Goal: Transaction & Acquisition: Purchase product/service

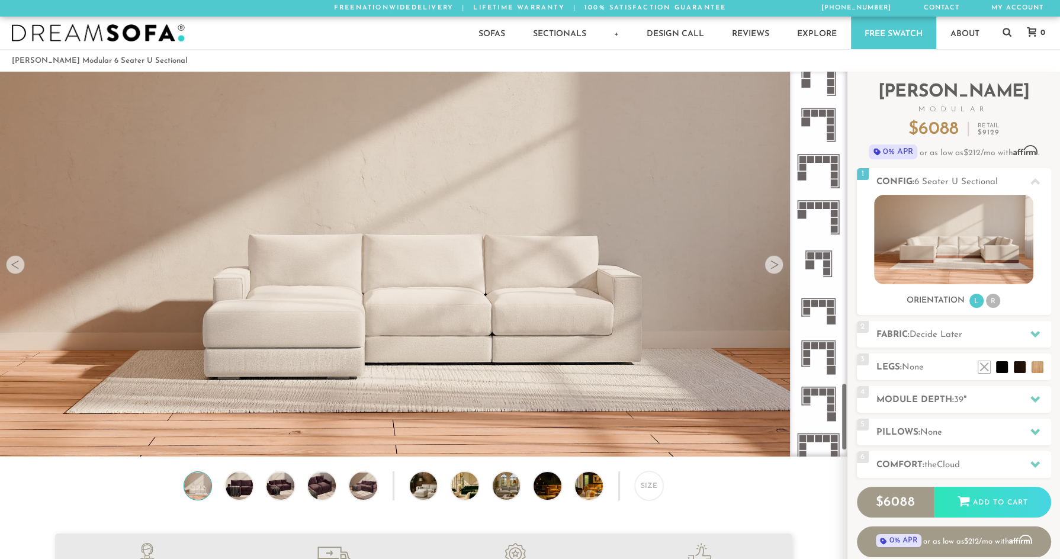
scroll to position [1779, 0]
click at [818, 252] on rect at bounding box center [819, 255] width 7 height 7
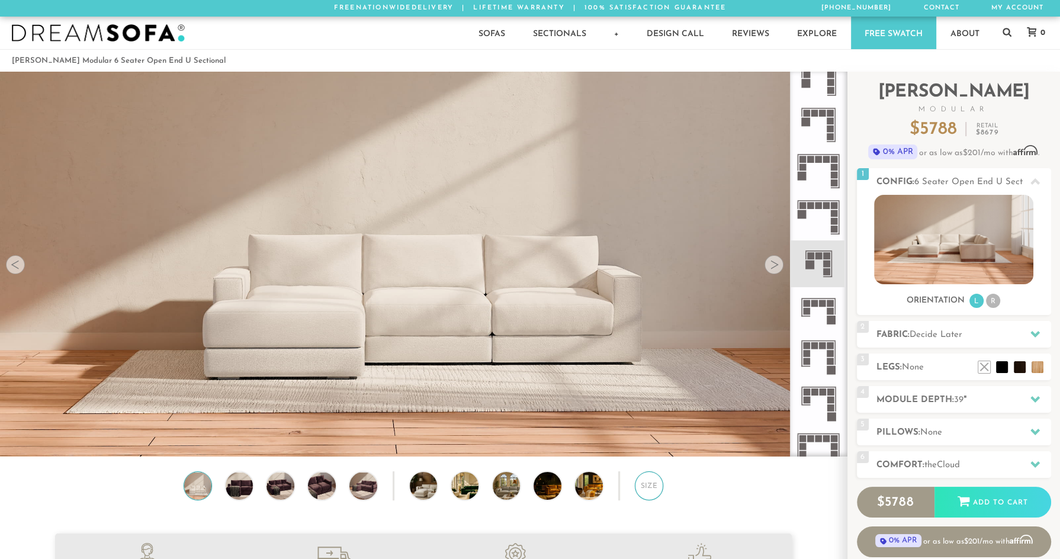
click at [648, 493] on div "Size" at bounding box center [649, 485] width 28 height 28
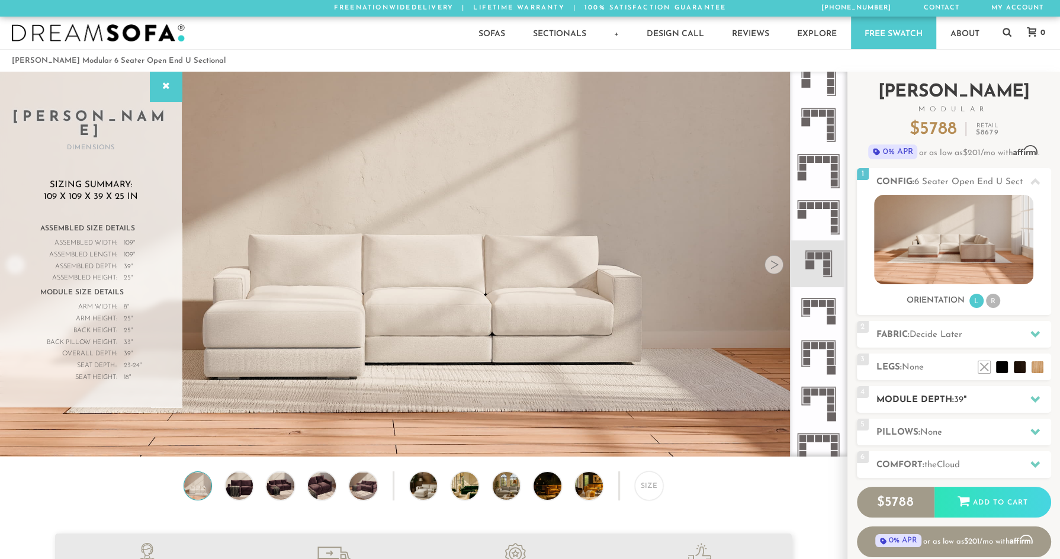
click at [959, 393] on h2 "Module Depth: 39 "" at bounding box center [964, 400] width 175 height 14
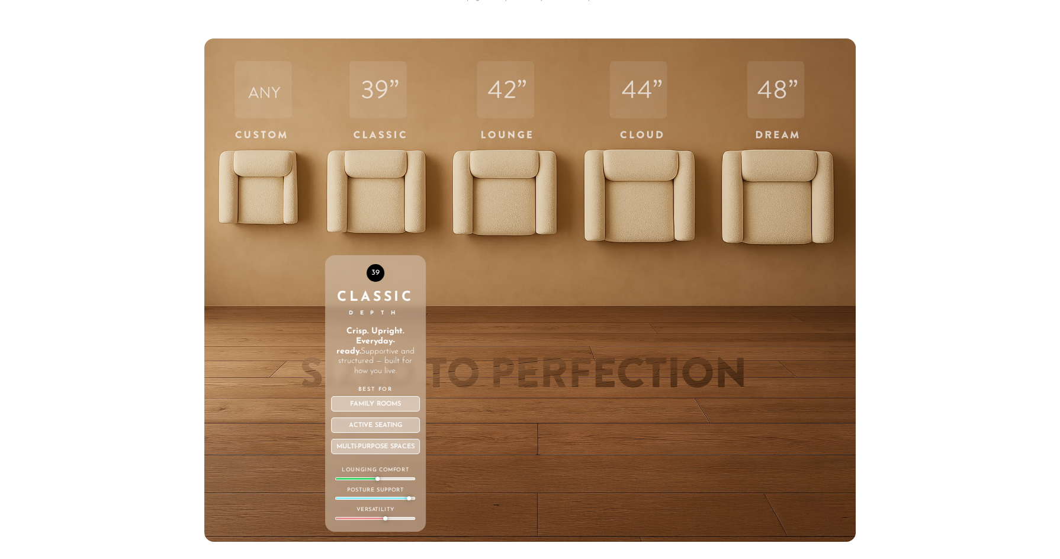
scroll to position [4310, 0]
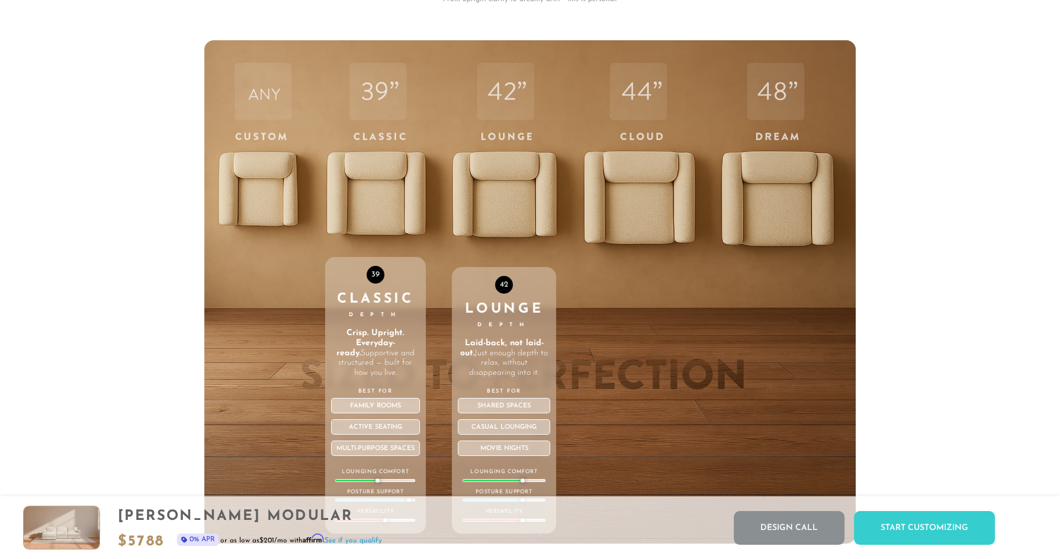
click at [510, 188] on div "42 Lounge Depth Laid-back, not laid-out. Just enough depth to relax, without di…" at bounding box center [504, 291] width 104 height 503
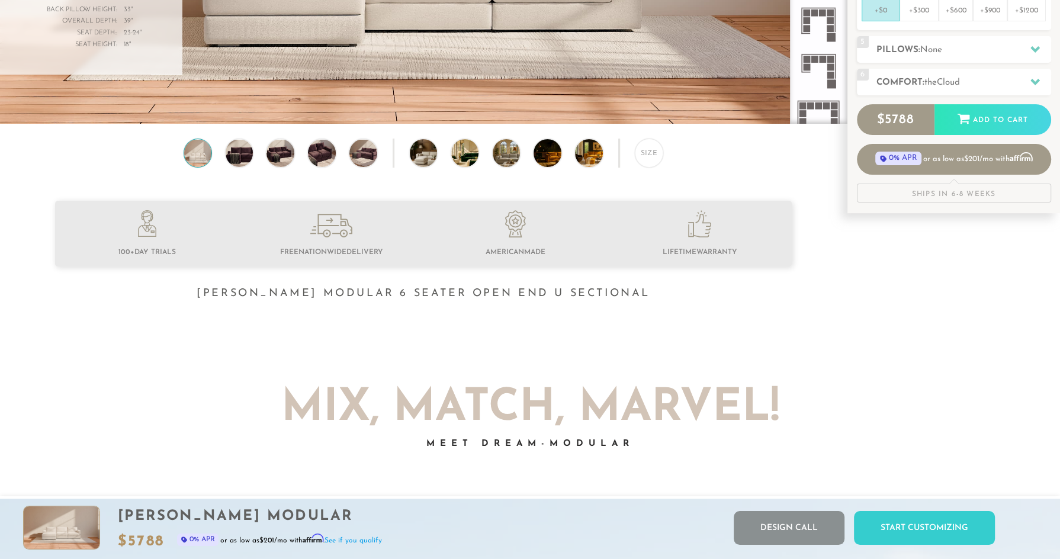
scroll to position [0, 0]
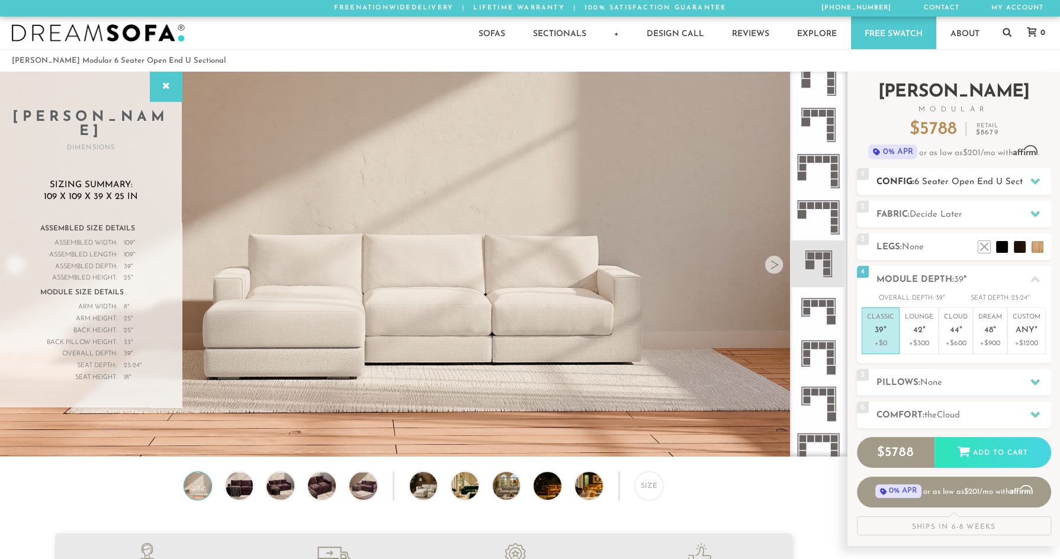
click at [999, 181] on span "6 Seater Open End U Sectional" at bounding box center [979, 182] width 128 height 9
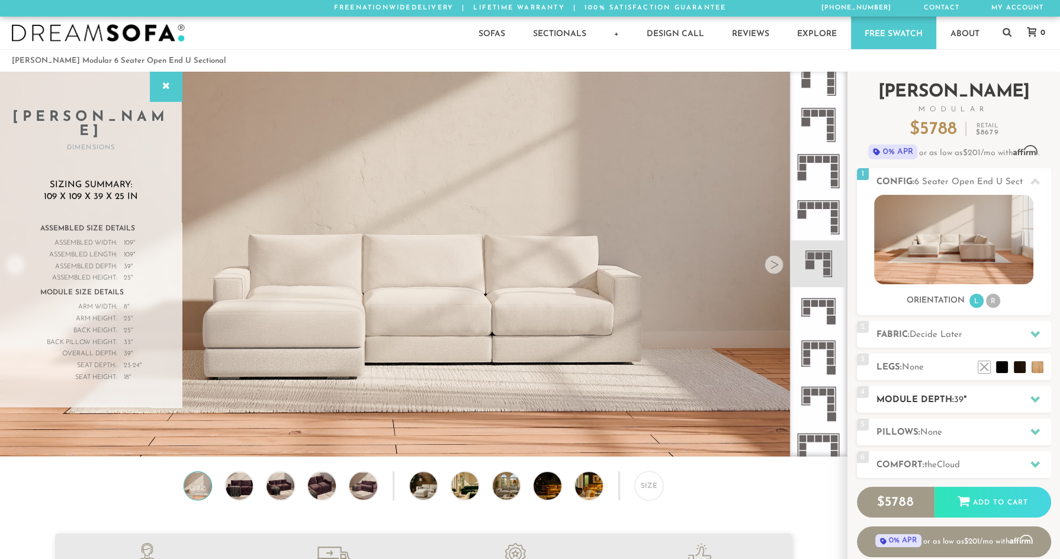
click at [931, 396] on h2 "Module Depth: 39 "" at bounding box center [964, 400] width 175 height 14
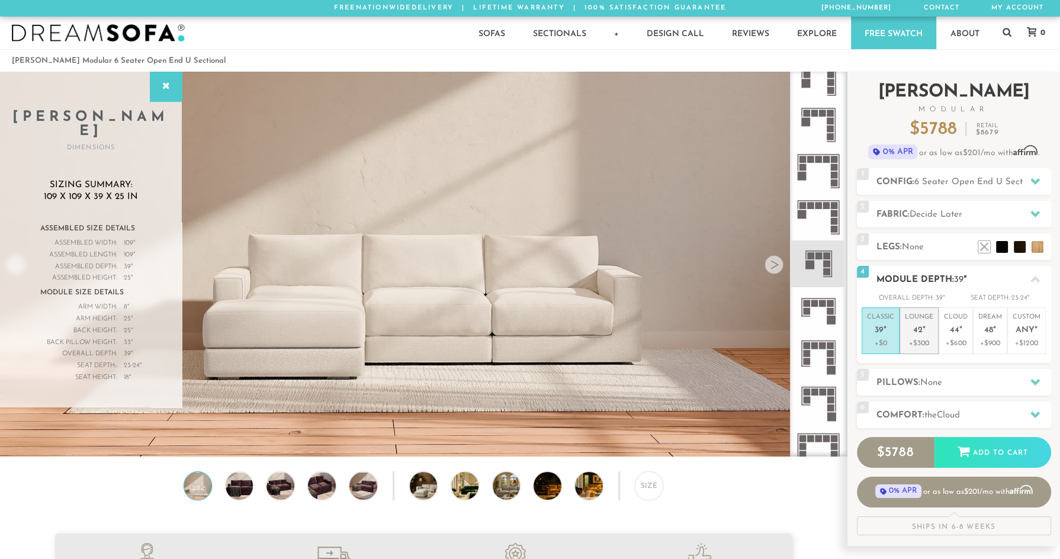
click at [928, 336] on p "Lounge 42 "" at bounding box center [919, 325] width 28 height 25
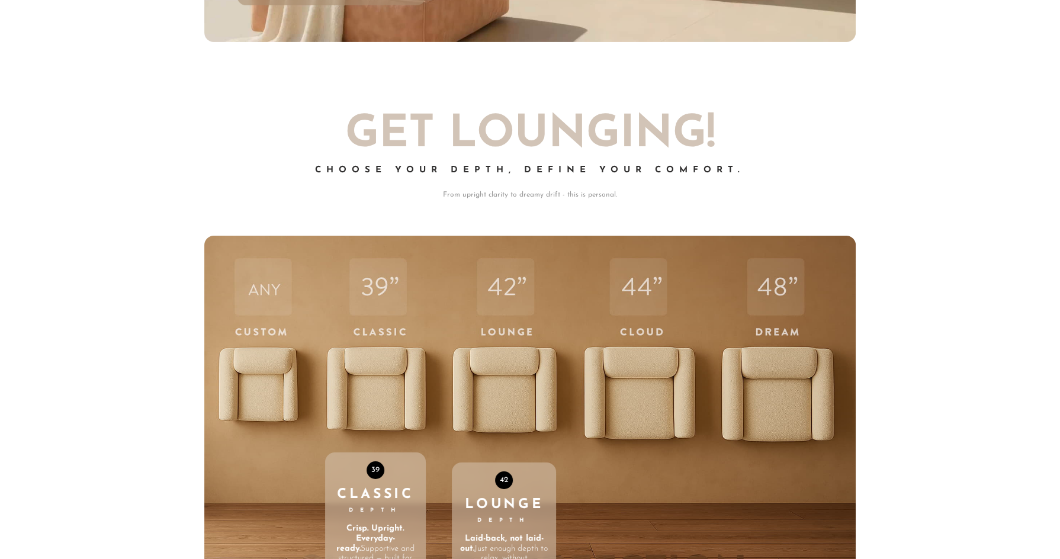
scroll to position [4107, 0]
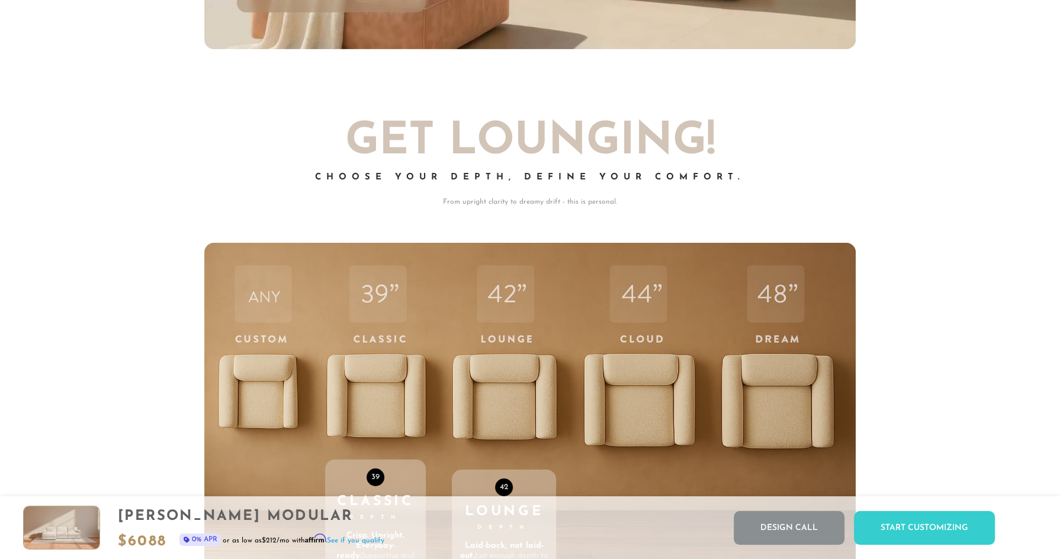
click at [505, 397] on div "42 Lounge Depth Laid-back, not laid-out. Just enough depth to relax, without di…" at bounding box center [504, 494] width 104 height 503
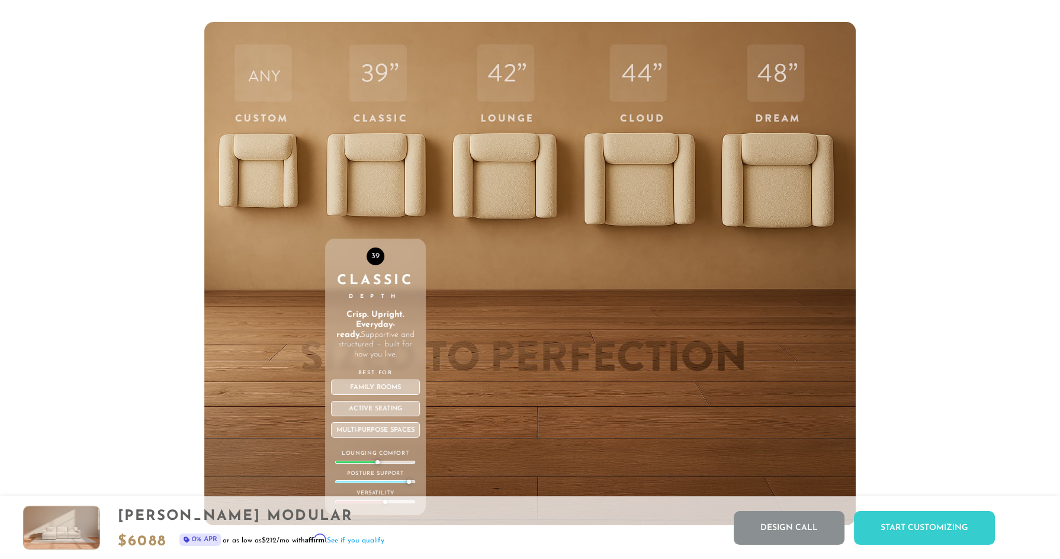
scroll to position [4433, 0]
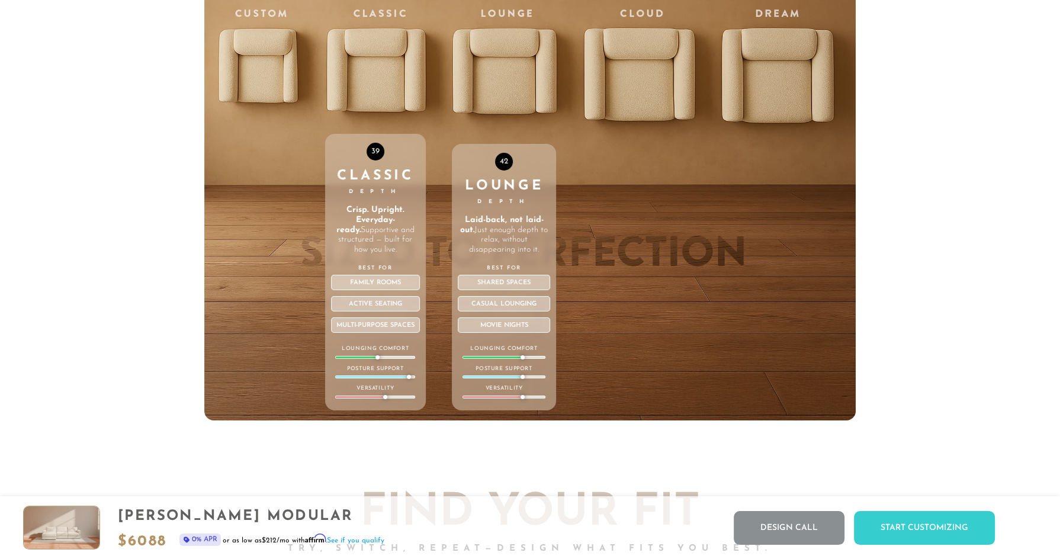
click at [503, 204] on span "Depth" at bounding box center [503, 201] width 53 height 5
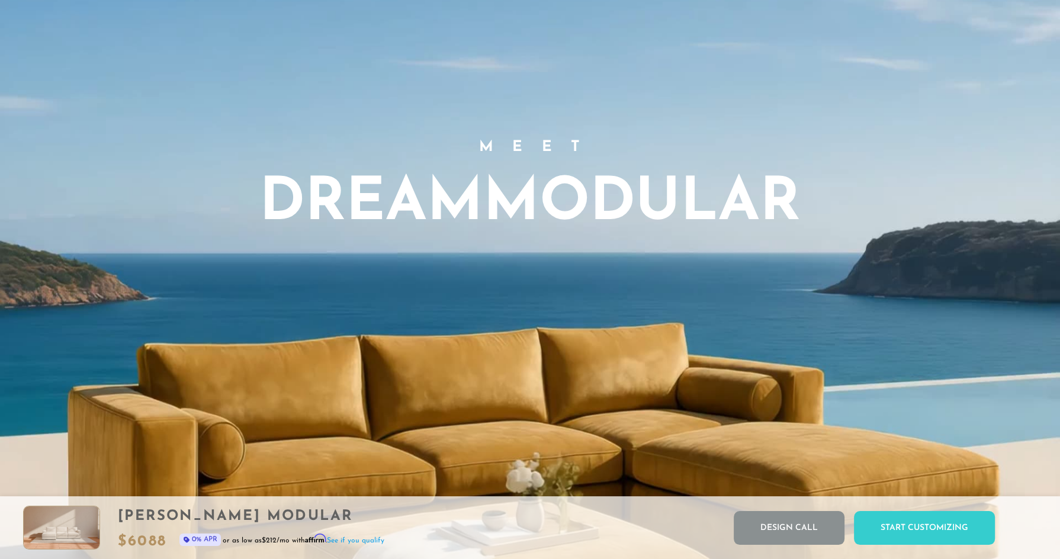
scroll to position [0, 0]
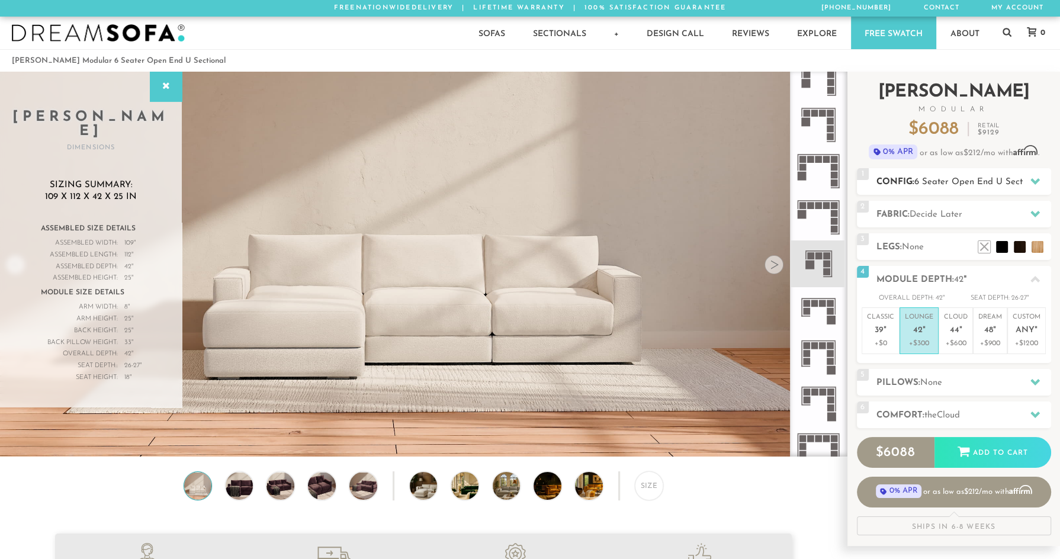
click at [1032, 179] on icon at bounding box center [1035, 181] width 9 height 7
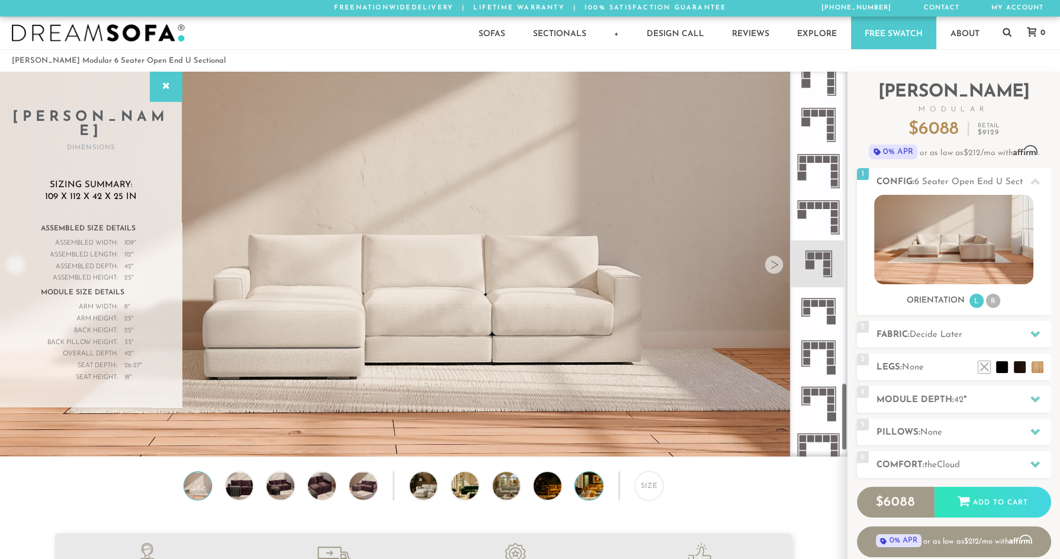
click at [587, 490] on img at bounding box center [599, 485] width 49 height 27
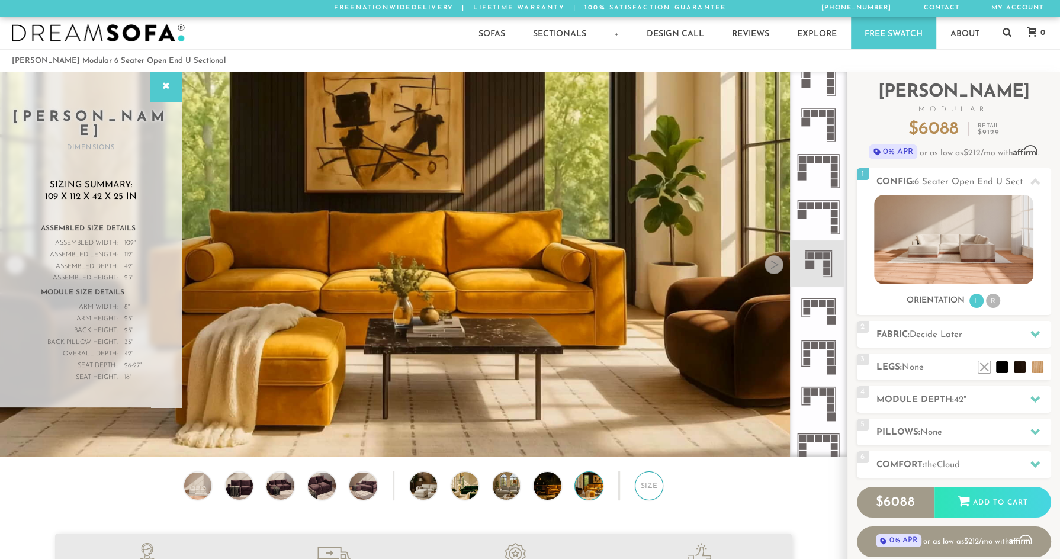
click at [635, 490] on div "Size" at bounding box center [649, 485] width 28 height 28
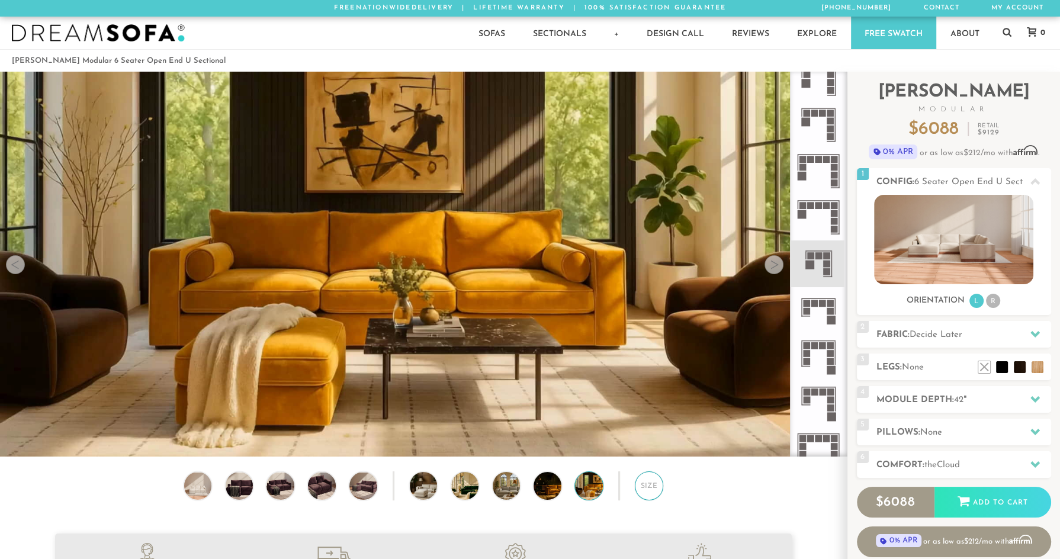
click at [650, 492] on div "Size" at bounding box center [649, 485] width 28 height 28
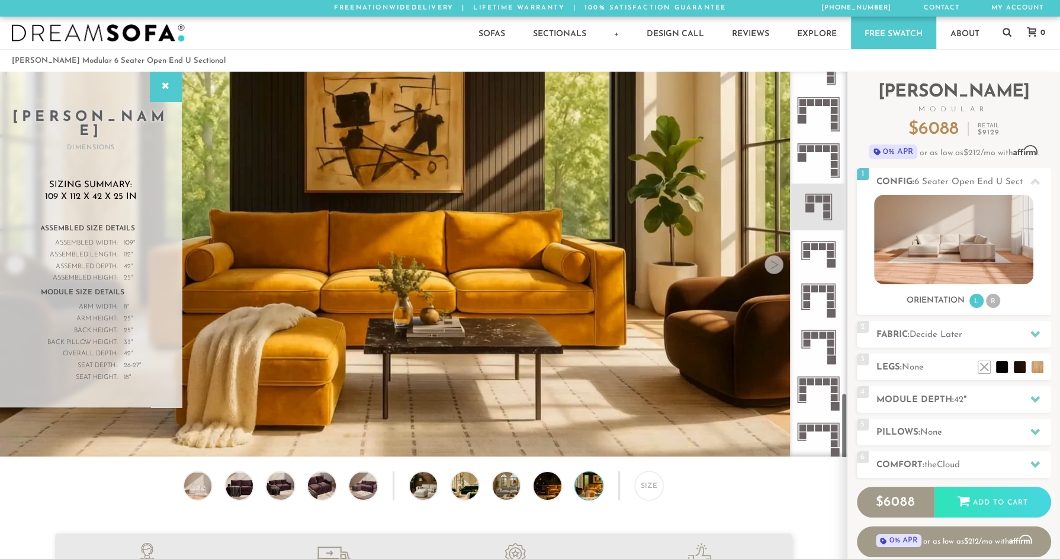
scroll to position [1836, 0]
click at [816, 211] on icon at bounding box center [818, 206] width 46 height 46
click at [973, 460] on h2 "Comfort: the Cloud" at bounding box center [964, 465] width 175 height 14
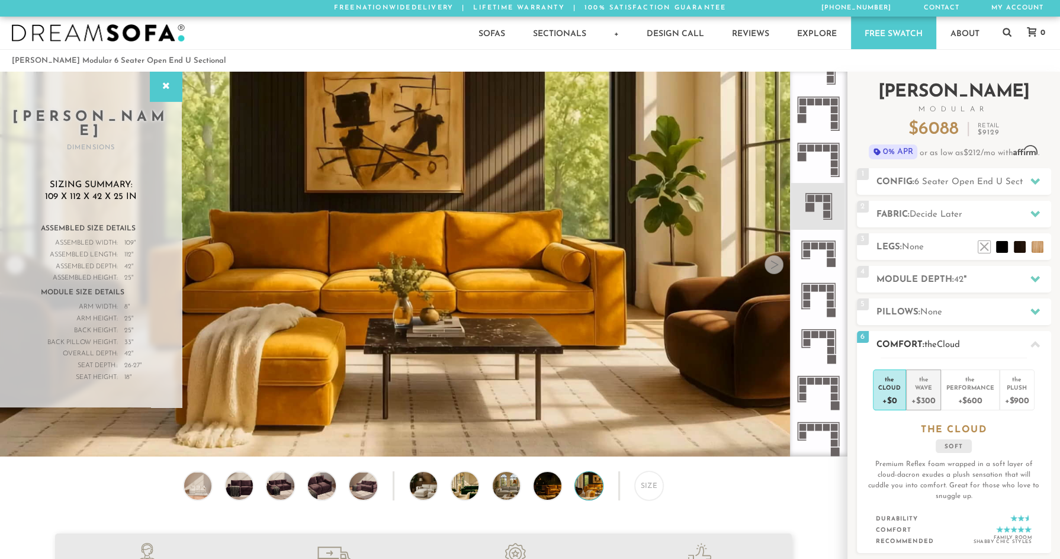
click at [919, 384] on div "Wave" at bounding box center [924, 387] width 24 height 8
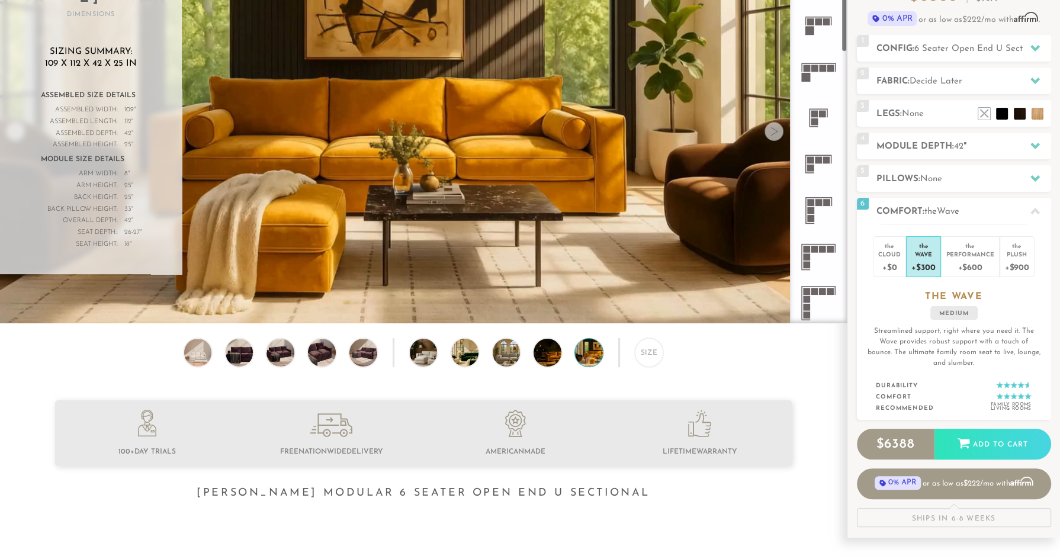
scroll to position [258, 0]
click at [812, 210] on rect at bounding box center [810, 213] width 7 height 7
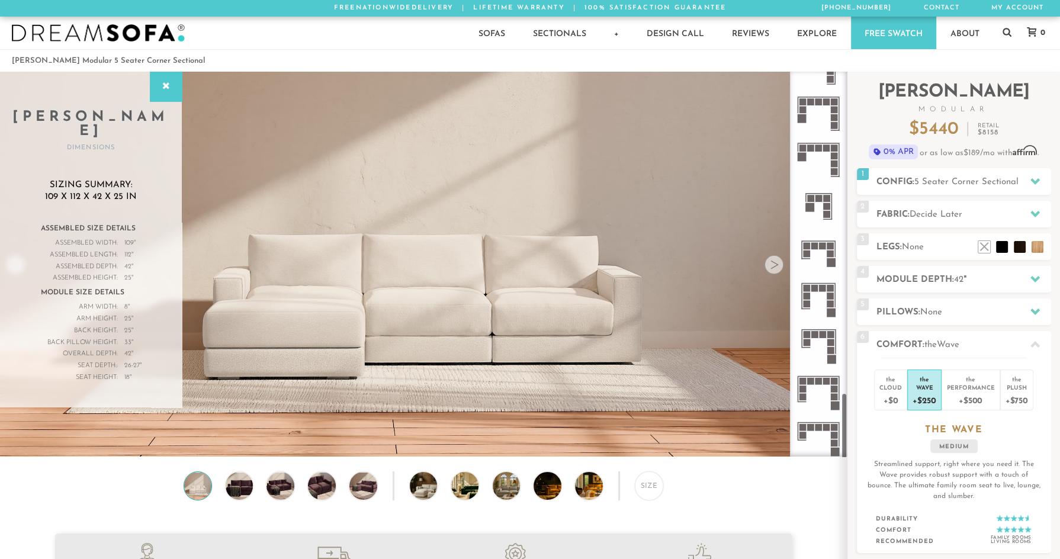
scroll to position [1836, 0]
click at [819, 197] on rect at bounding box center [819, 198] width 7 height 7
click at [999, 209] on h2 "Fabric: Decide Later" at bounding box center [964, 215] width 175 height 14
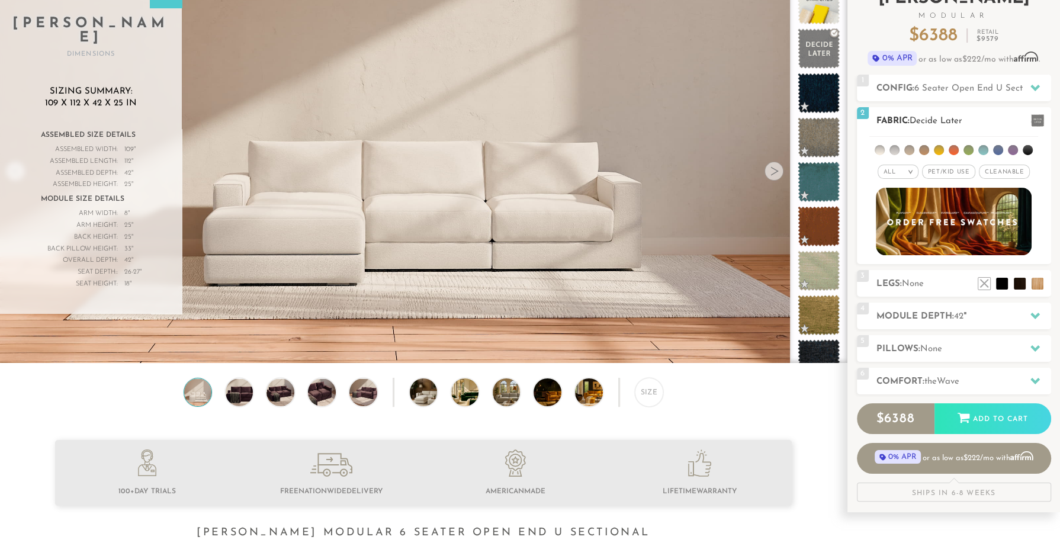
scroll to position [149, 0]
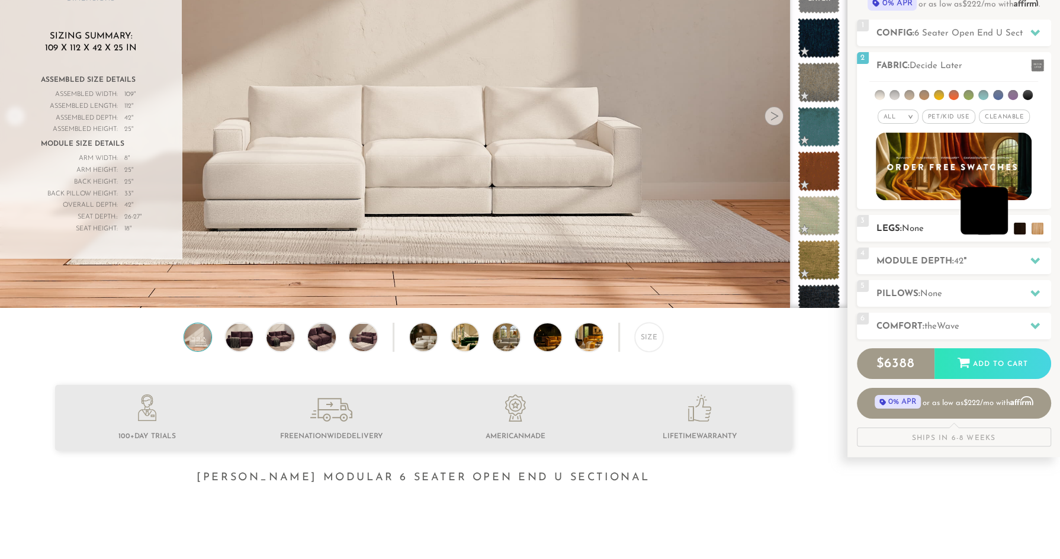
click at [996, 224] on li at bounding box center [984, 210] width 47 height 47
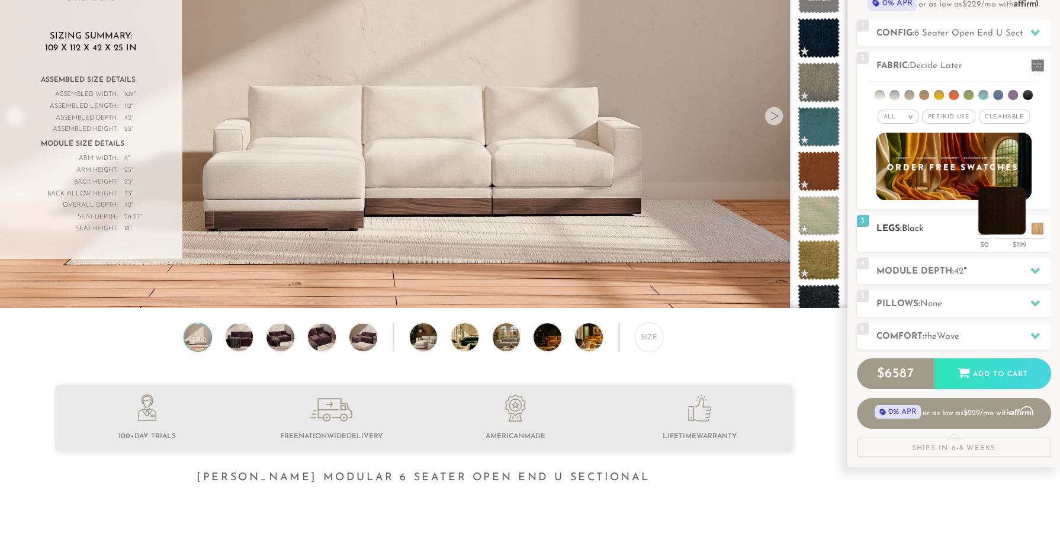
click at [1016, 230] on li at bounding box center [1002, 210] width 47 height 47
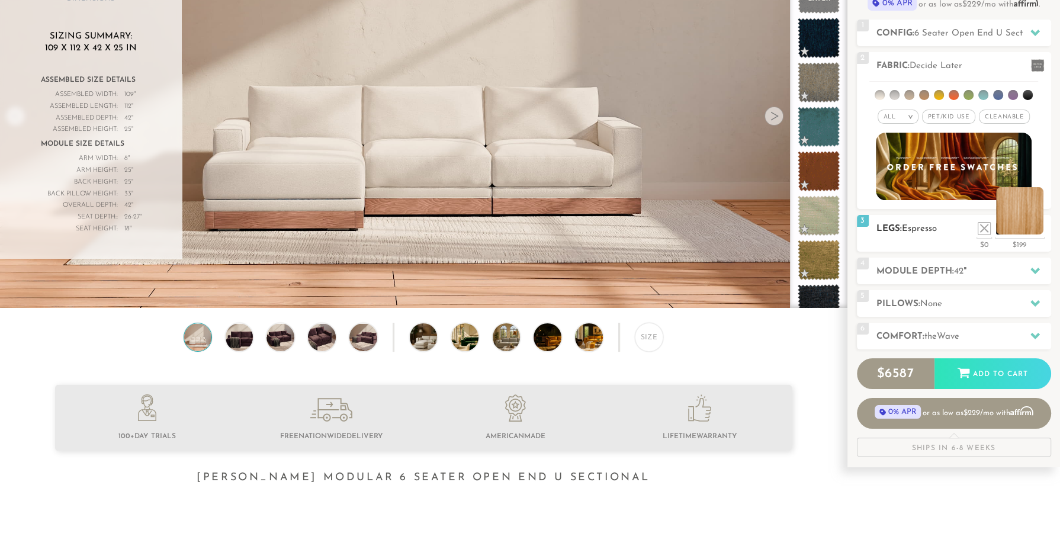
click at [1038, 227] on li at bounding box center [1019, 210] width 47 height 47
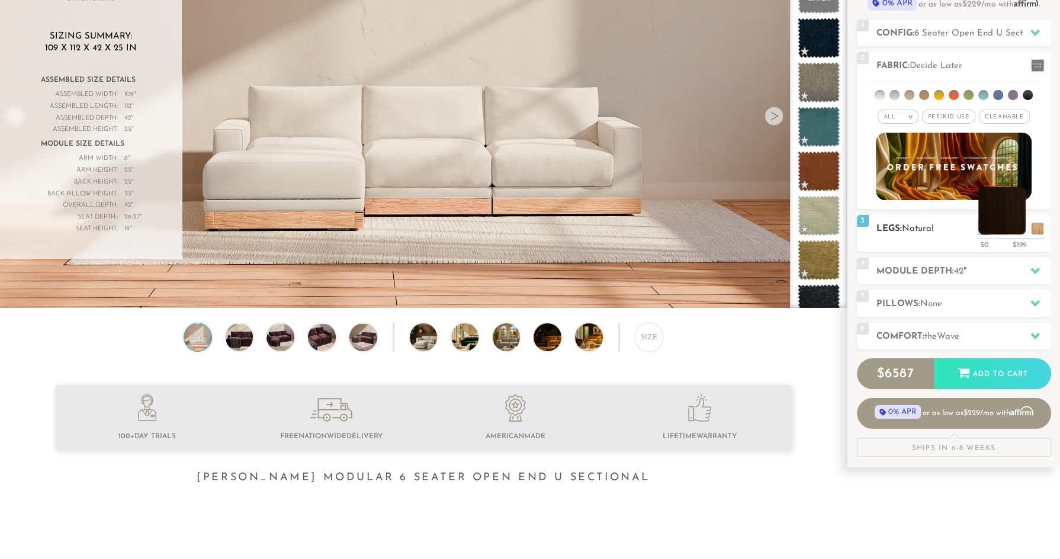
click at [1017, 229] on li at bounding box center [1002, 210] width 47 height 47
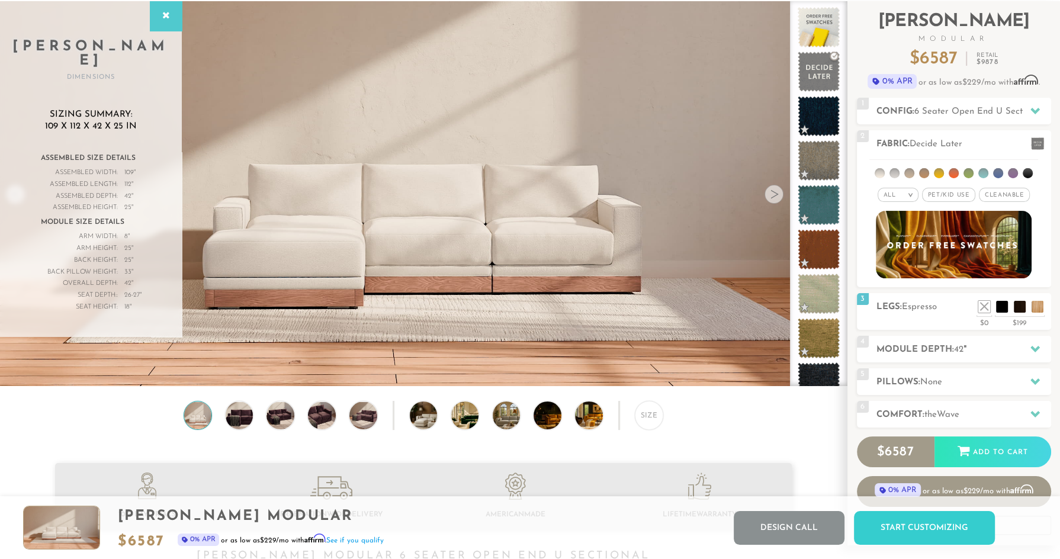
scroll to position [0, 0]
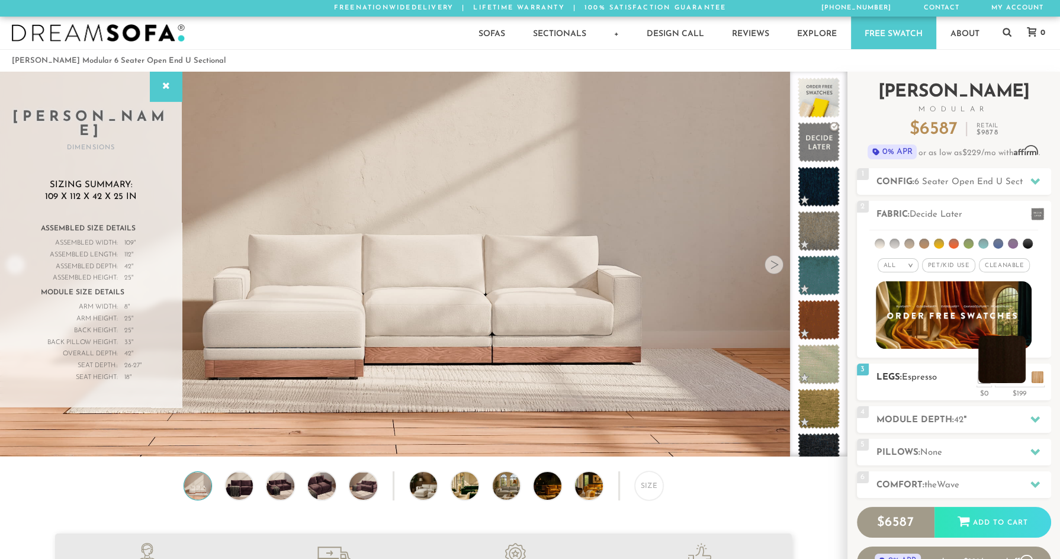
click at [1015, 376] on li at bounding box center [1002, 359] width 47 height 47
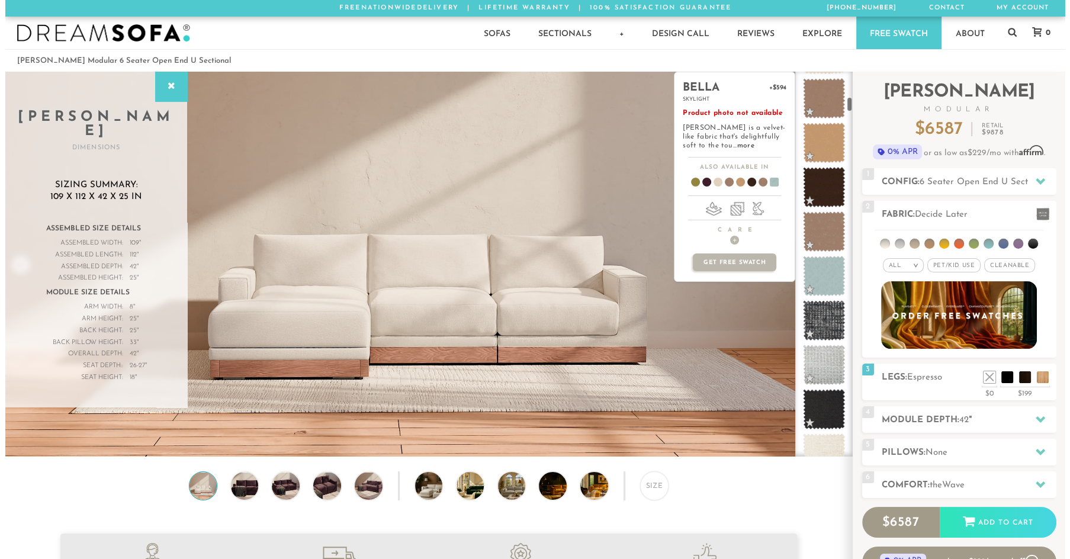
scroll to position [724, 0]
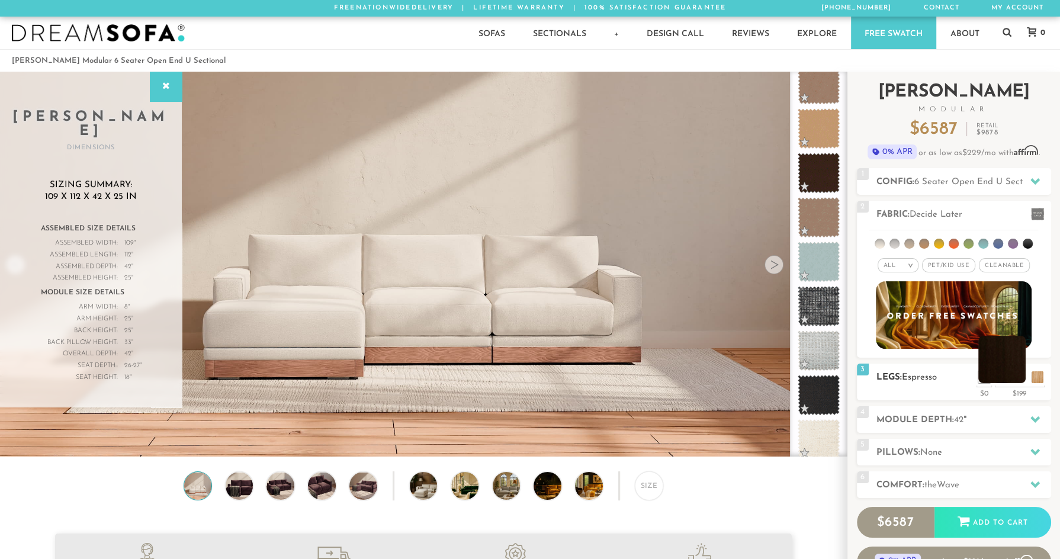
click at [992, 370] on li at bounding box center [1002, 359] width 47 height 47
click at [245, 487] on img at bounding box center [239, 485] width 33 height 27
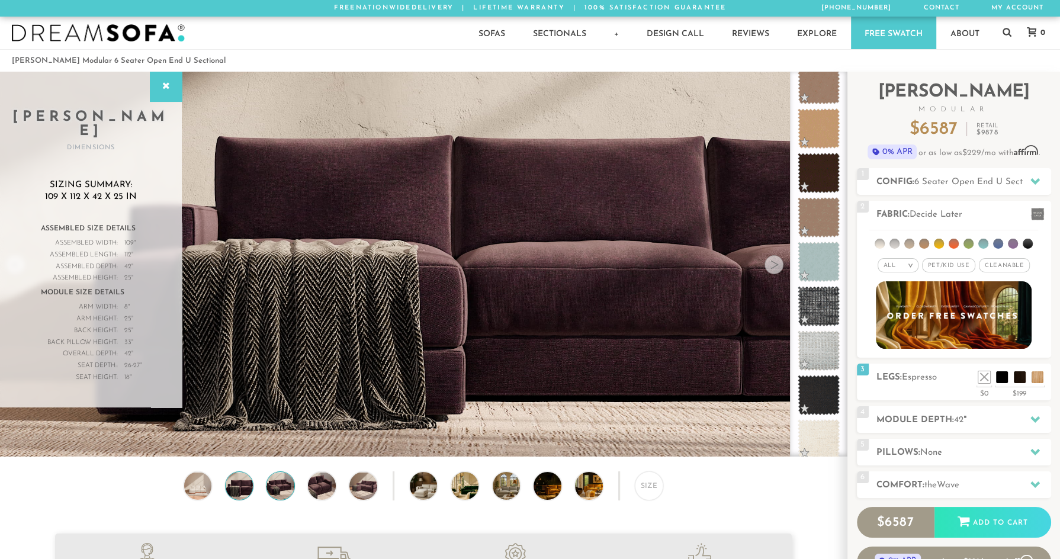
click at [284, 493] on img at bounding box center [280, 485] width 33 height 27
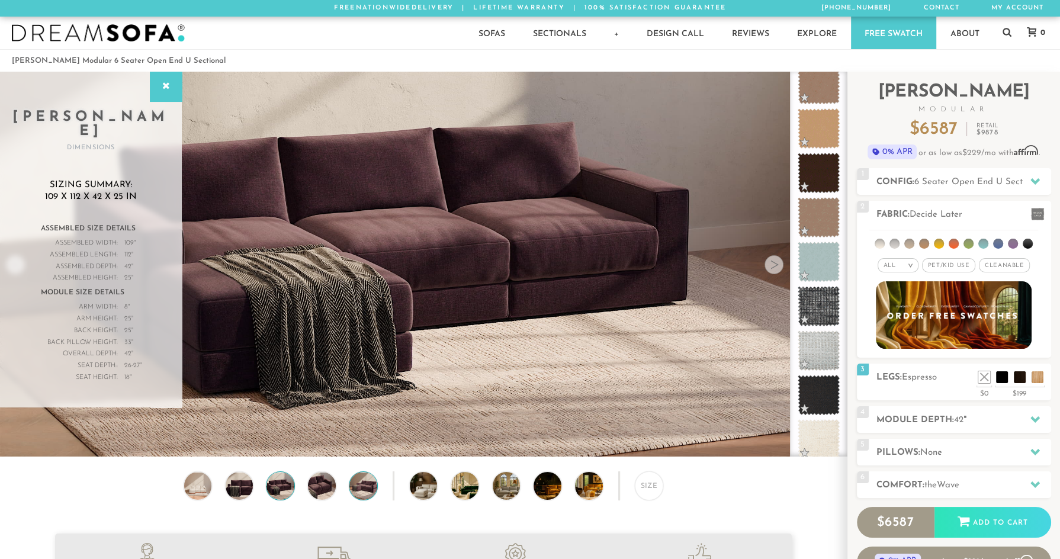
click at [371, 486] on img at bounding box center [363, 485] width 33 height 27
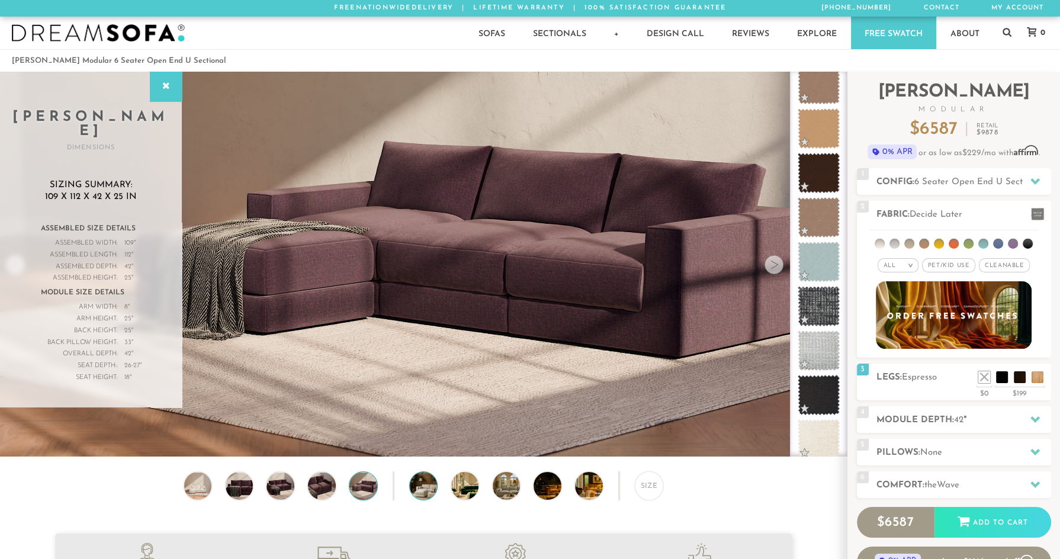
click at [435, 486] on img at bounding box center [434, 485] width 49 height 27
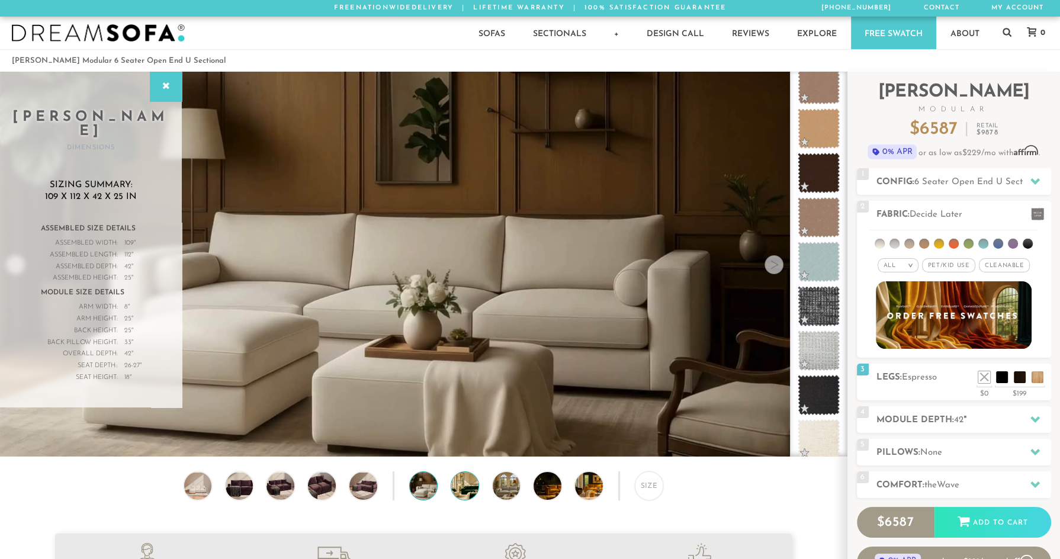
click at [465, 492] on img at bounding box center [475, 485] width 49 height 27
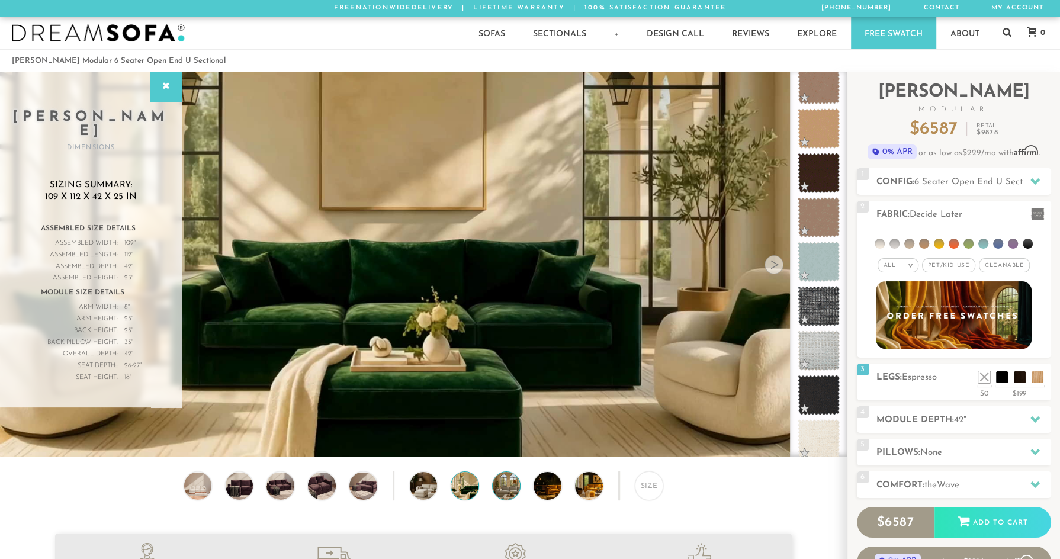
click at [496, 492] on img at bounding box center [517, 485] width 49 height 27
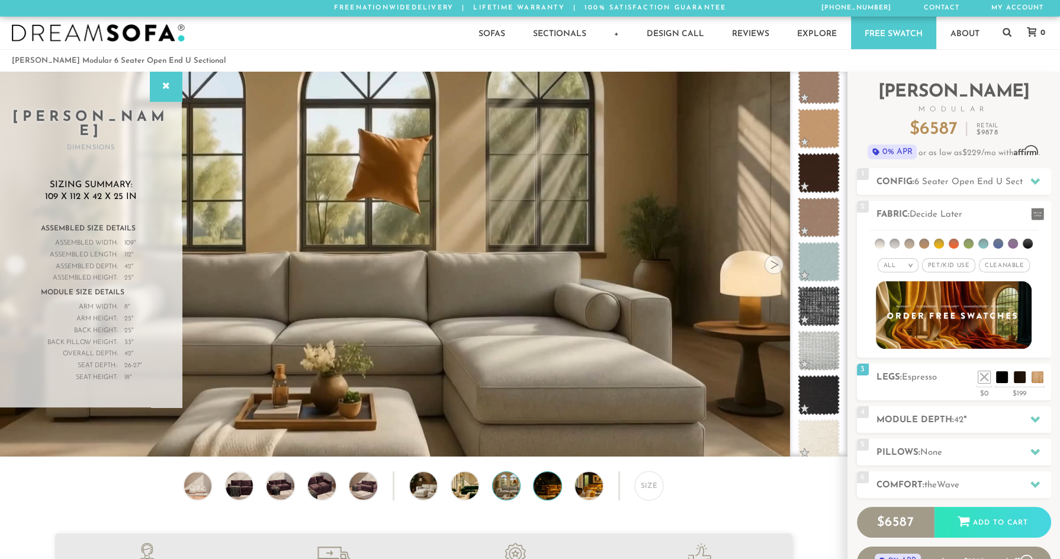
click at [548, 491] on img at bounding box center [558, 485] width 49 height 27
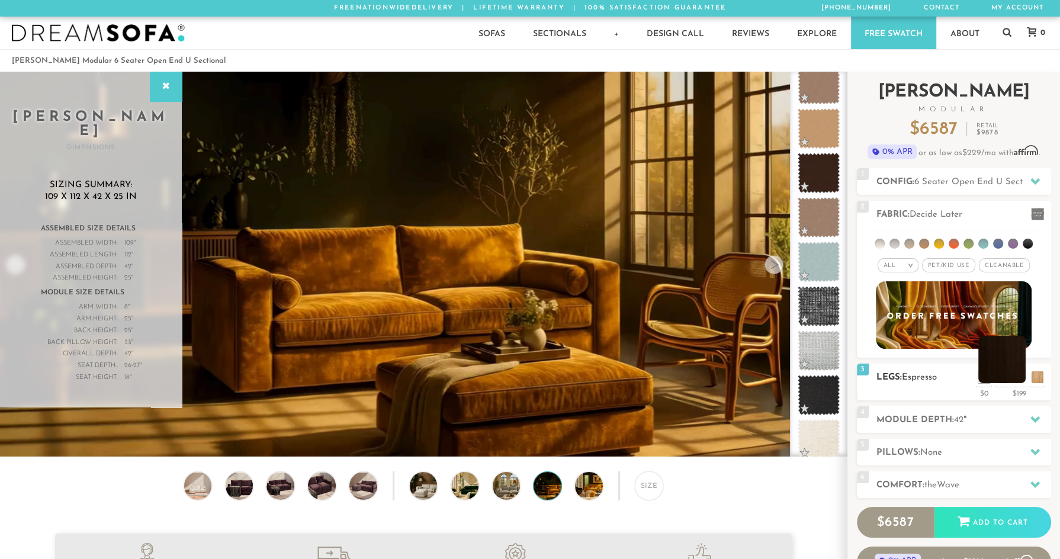
click at [1019, 381] on li at bounding box center [1002, 359] width 47 height 47
click at [1013, 361] on li at bounding box center [1002, 359] width 47 height 47
click at [1024, 373] on li at bounding box center [1002, 359] width 47 height 47
click at [1001, 375] on li at bounding box center [984, 359] width 47 height 47
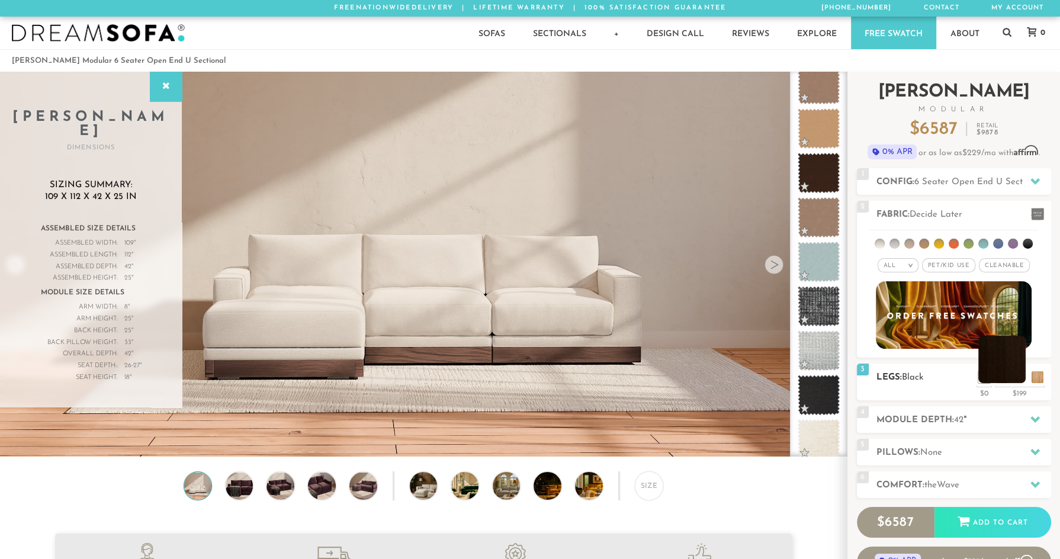
click at [1025, 376] on li at bounding box center [1002, 359] width 47 height 47
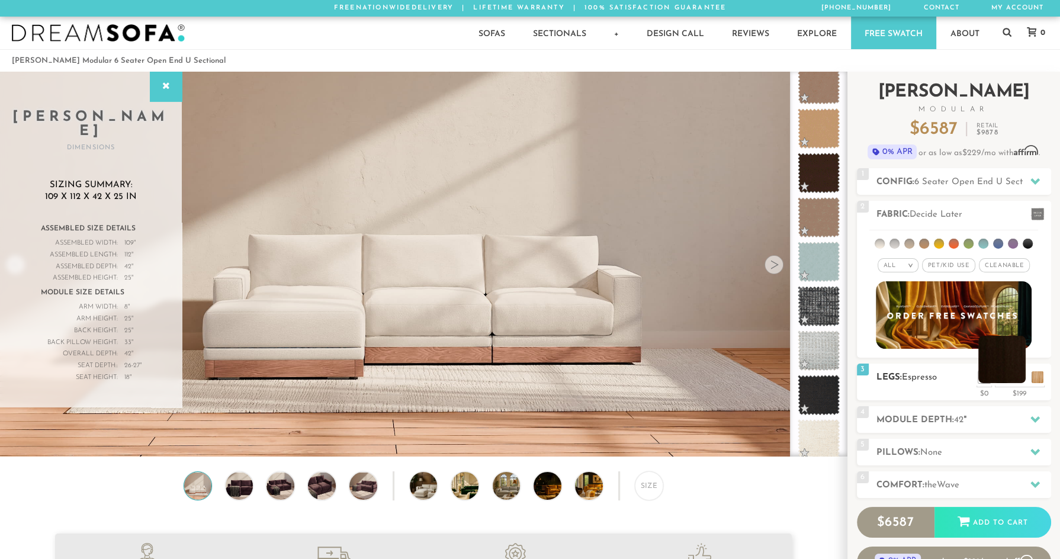
click at [1015, 380] on li at bounding box center [1002, 359] width 47 height 47
click at [781, 273] on img at bounding box center [423, 145] width 847 height 283
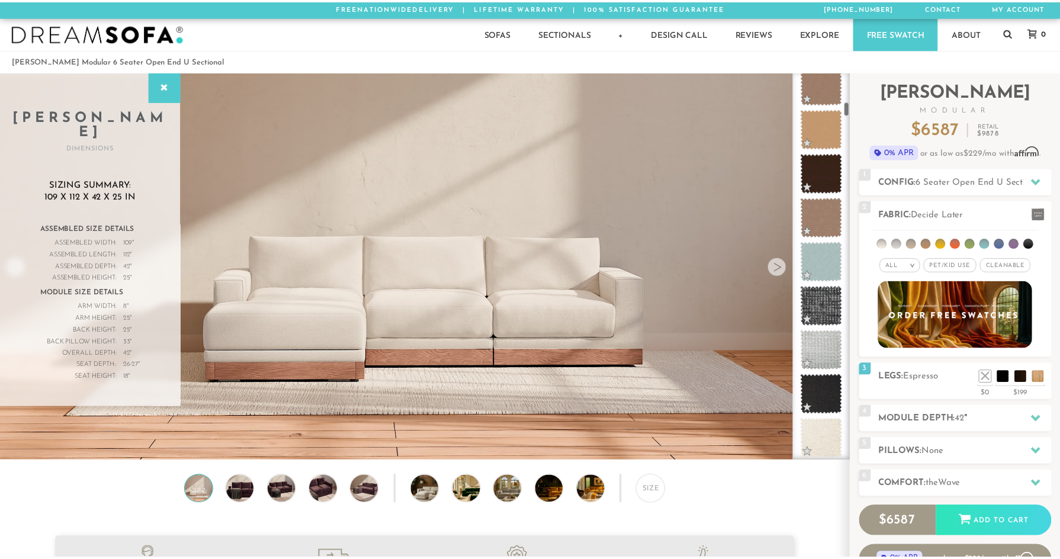
scroll to position [13775, 1060]
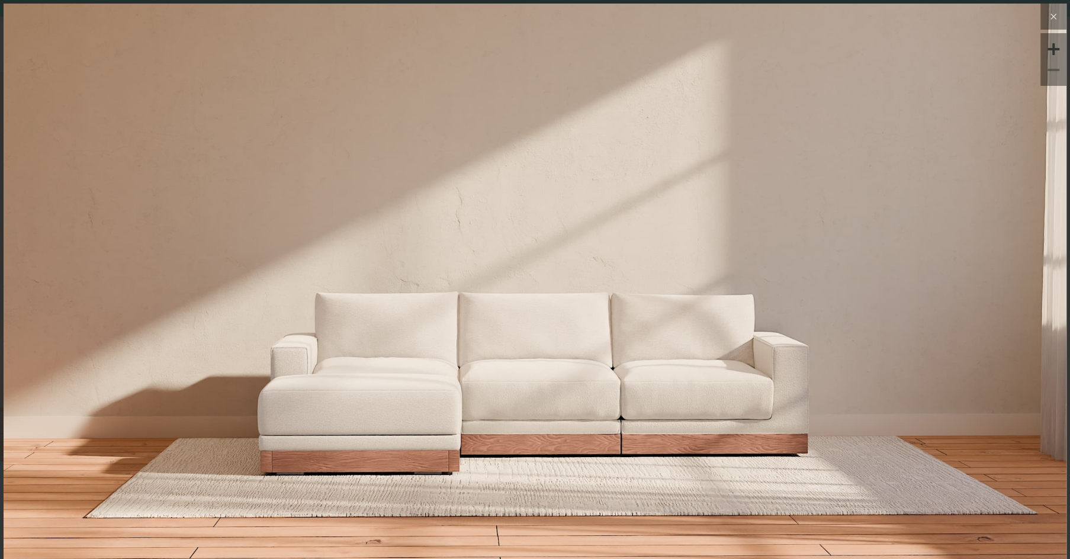
click at [1042, 24] on button at bounding box center [1054, 17] width 26 height 26
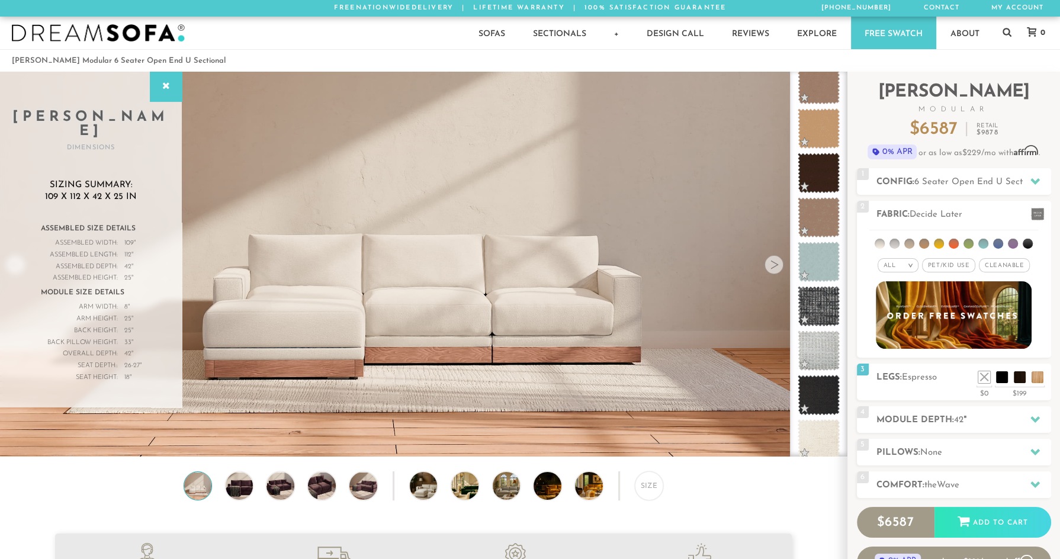
scroll to position [9, 11]
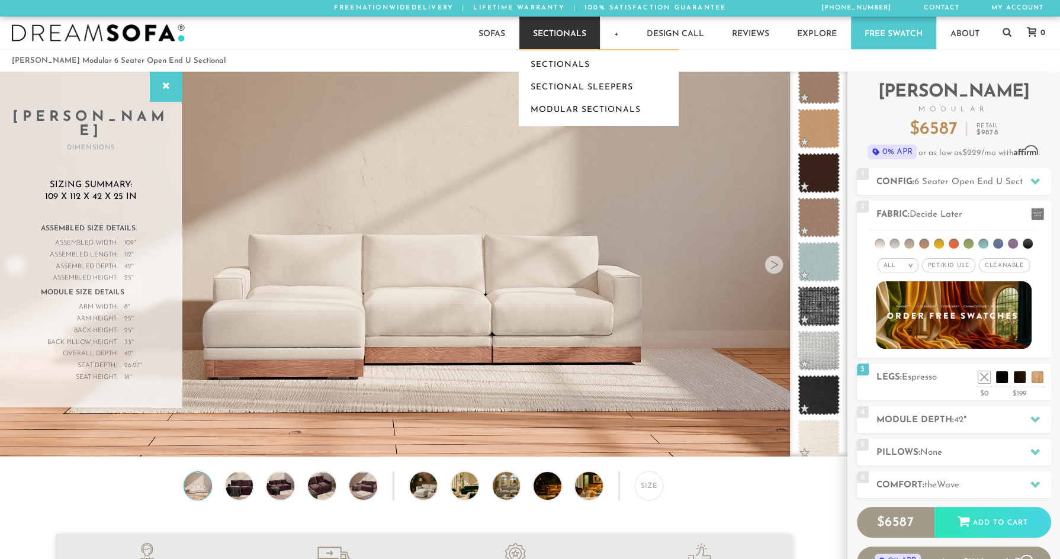
click at [528, 48] on link "Sectionals" at bounding box center [559, 33] width 81 height 33
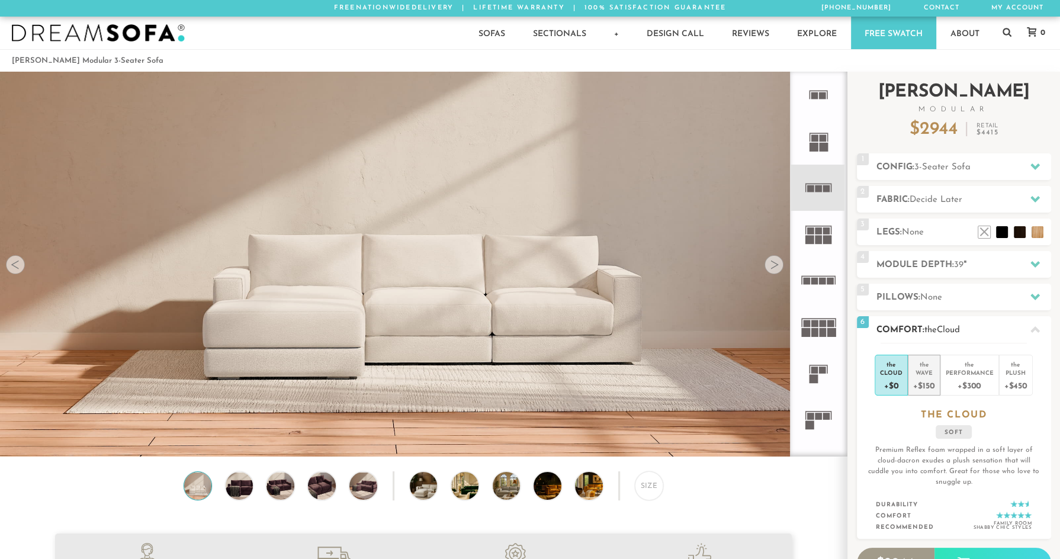
click at [930, 385] on div "+$150" at bounding box center [923, 385] width 21 height 17
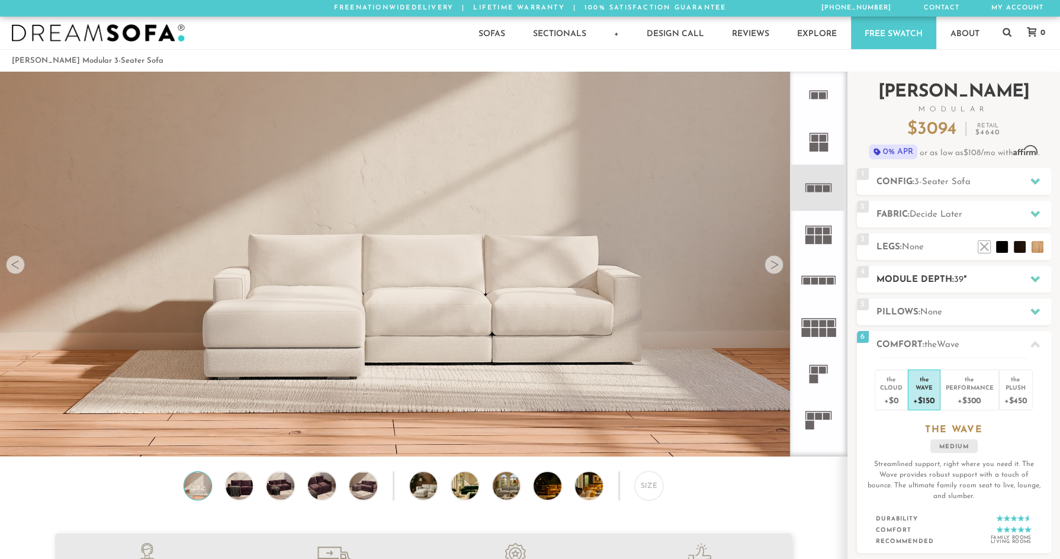
click at [929, 283] on h2 "Module Depth: 39 "" at bounding box center [964, 280] width 175 height 14
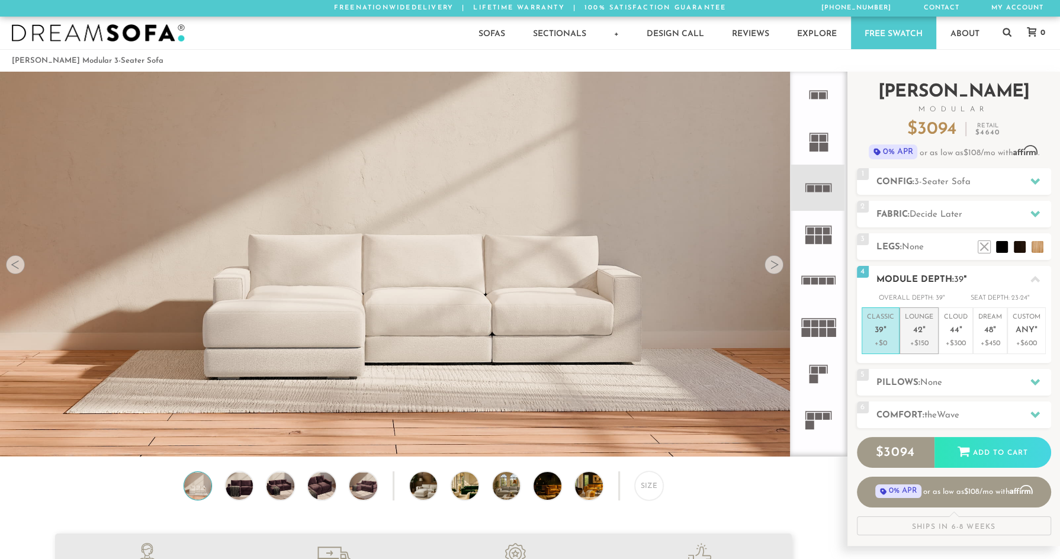
click at [923, 332] on em """ at bounding box center [924, 331] width 3 height 10
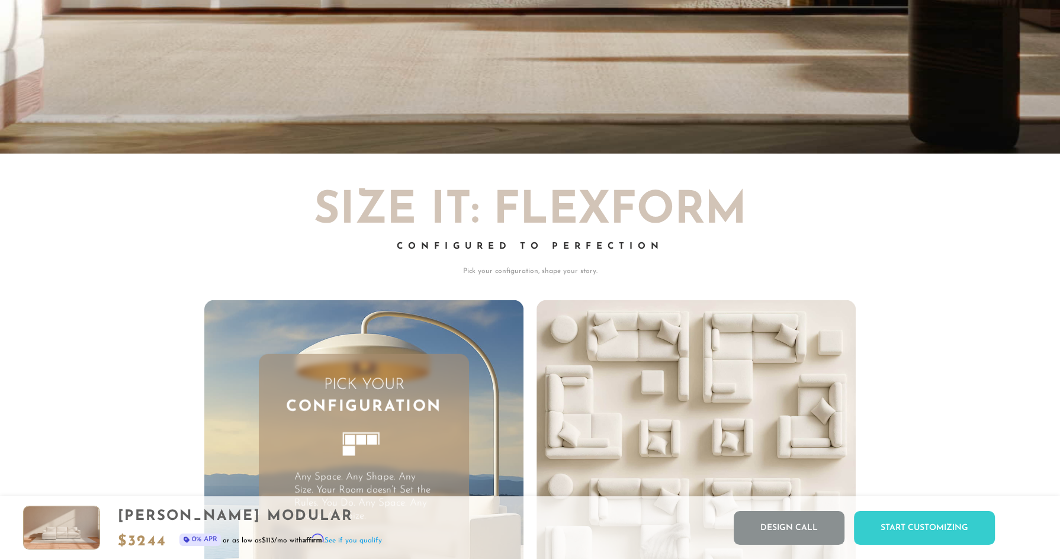
scroll to position [3093, 0]
